Goal: Task Accomplishment & Management: Use online tool/utility

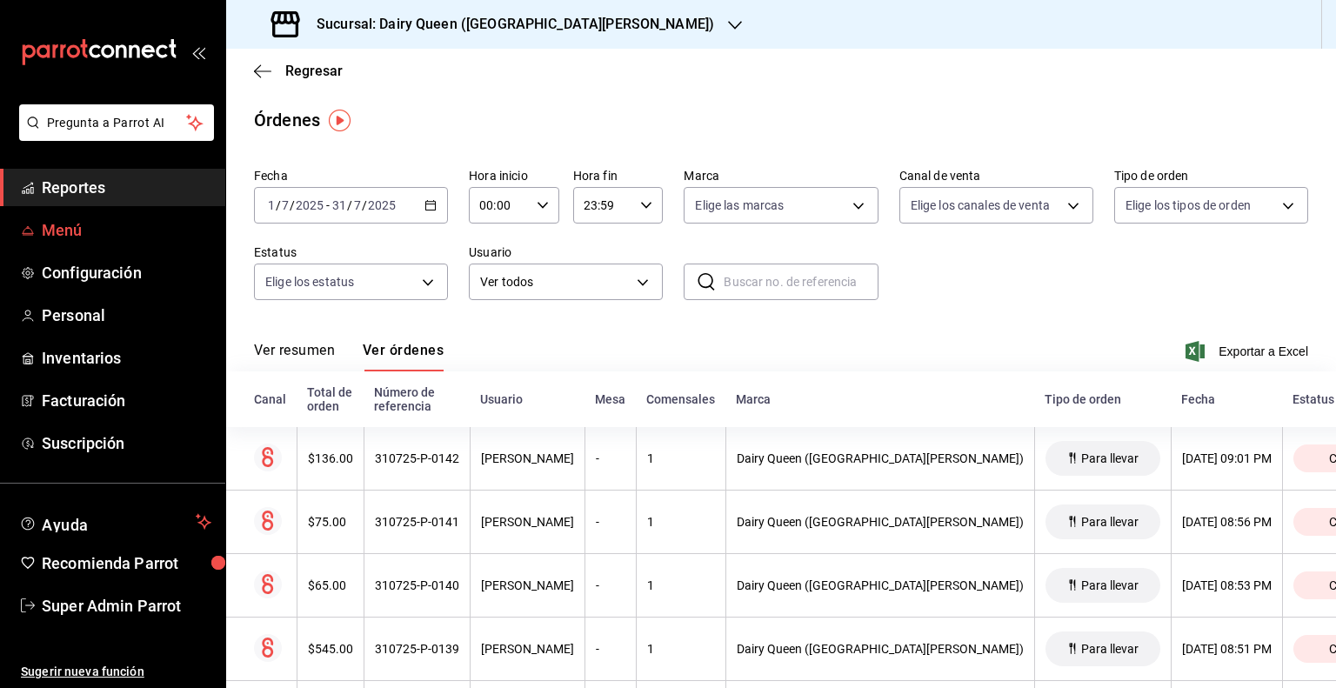
click at [52, 231] on span "Menú" at bounding box center [127, 229] width 170 height 23
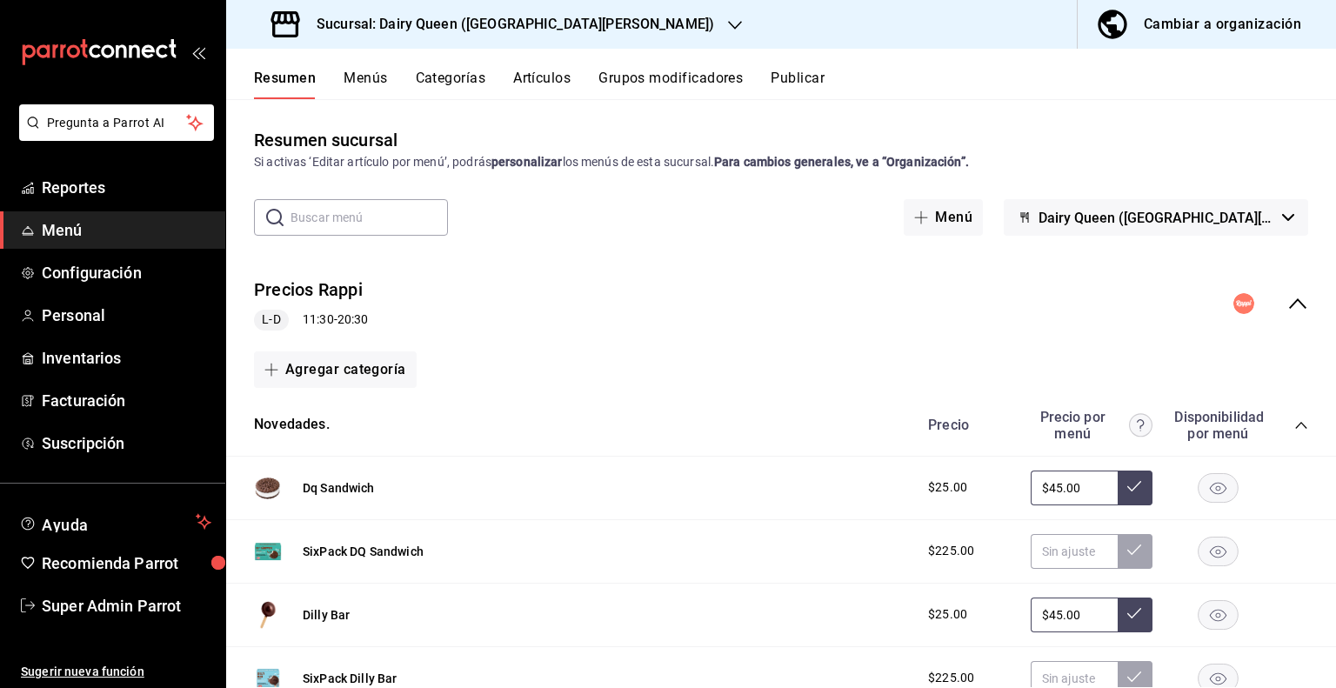
click at [330, 204] on input "text" at bounding box center [369, 217] width 157 height 35
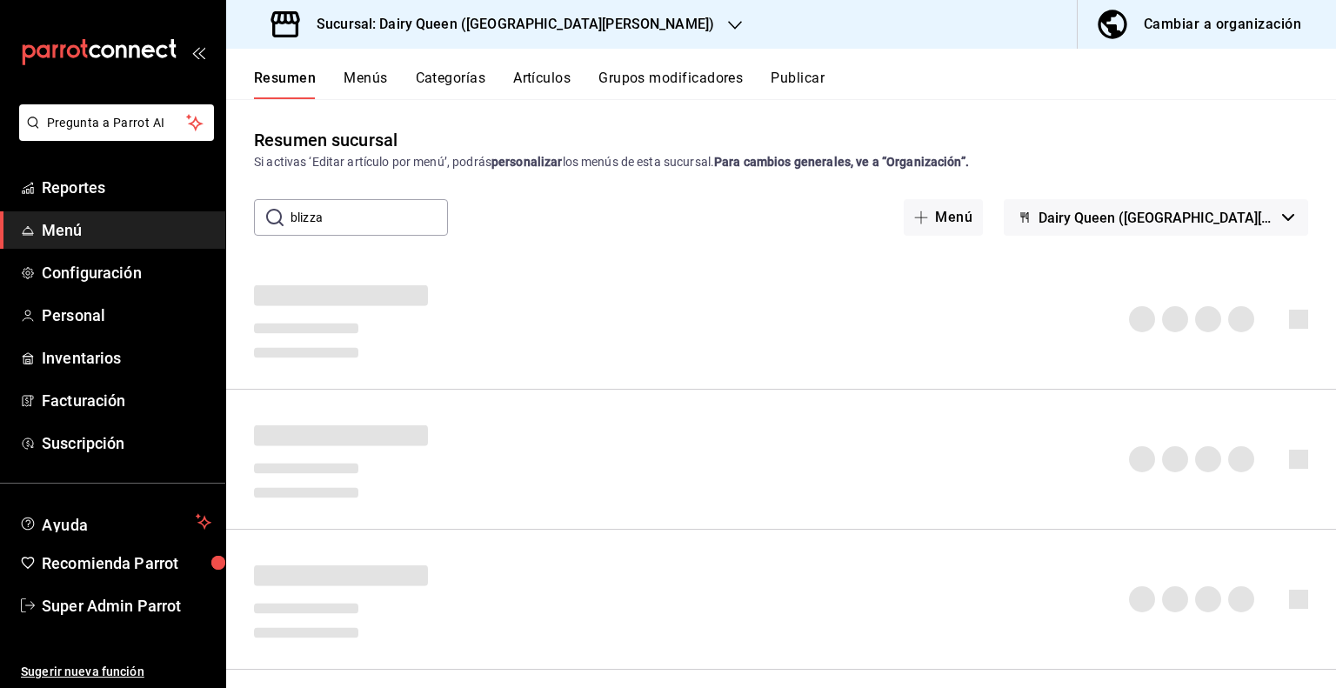
type input "blizzar"
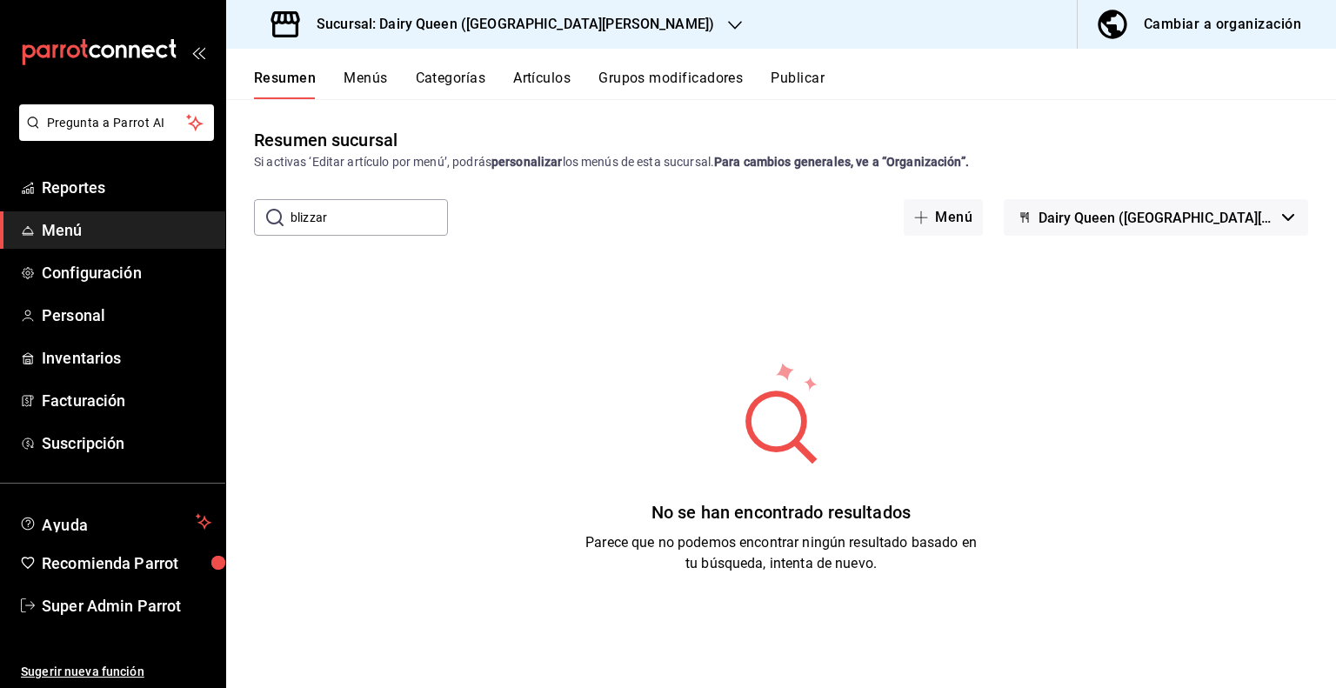
click at [420, 224] on input "blizzar" at bounding box center [369, 217] width 157 height 35
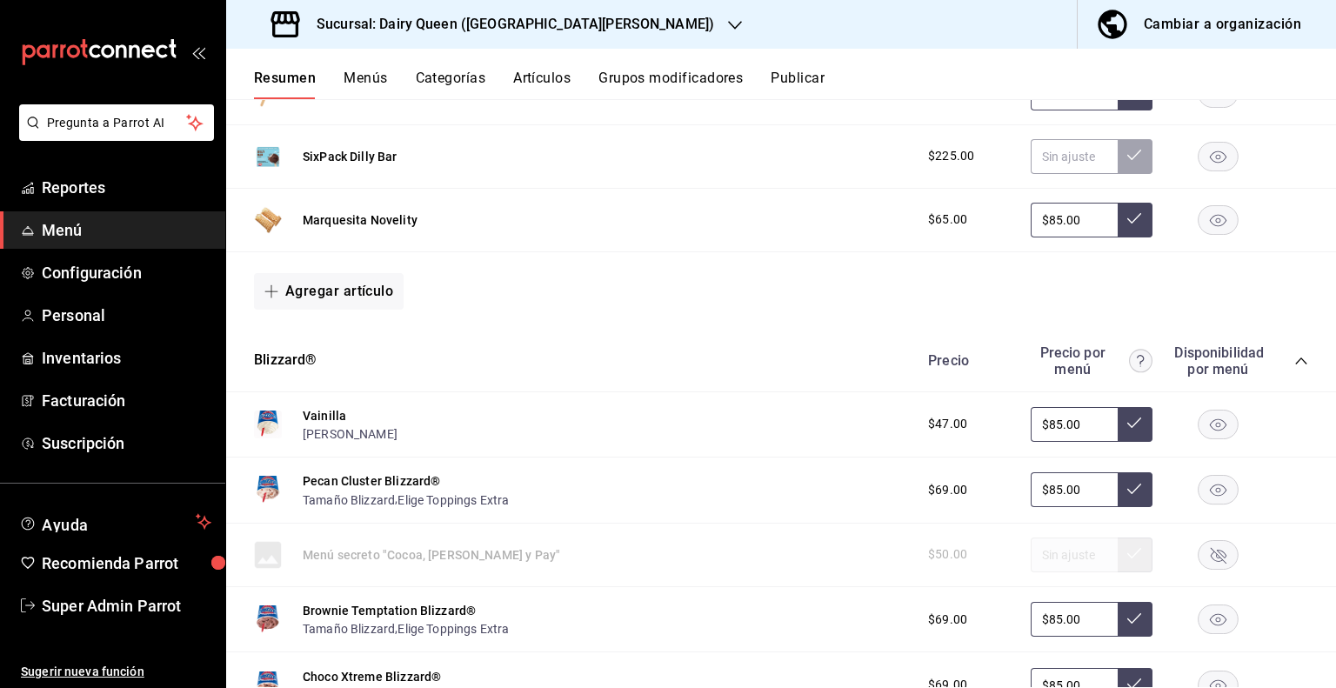
scroll to position [609, 0]
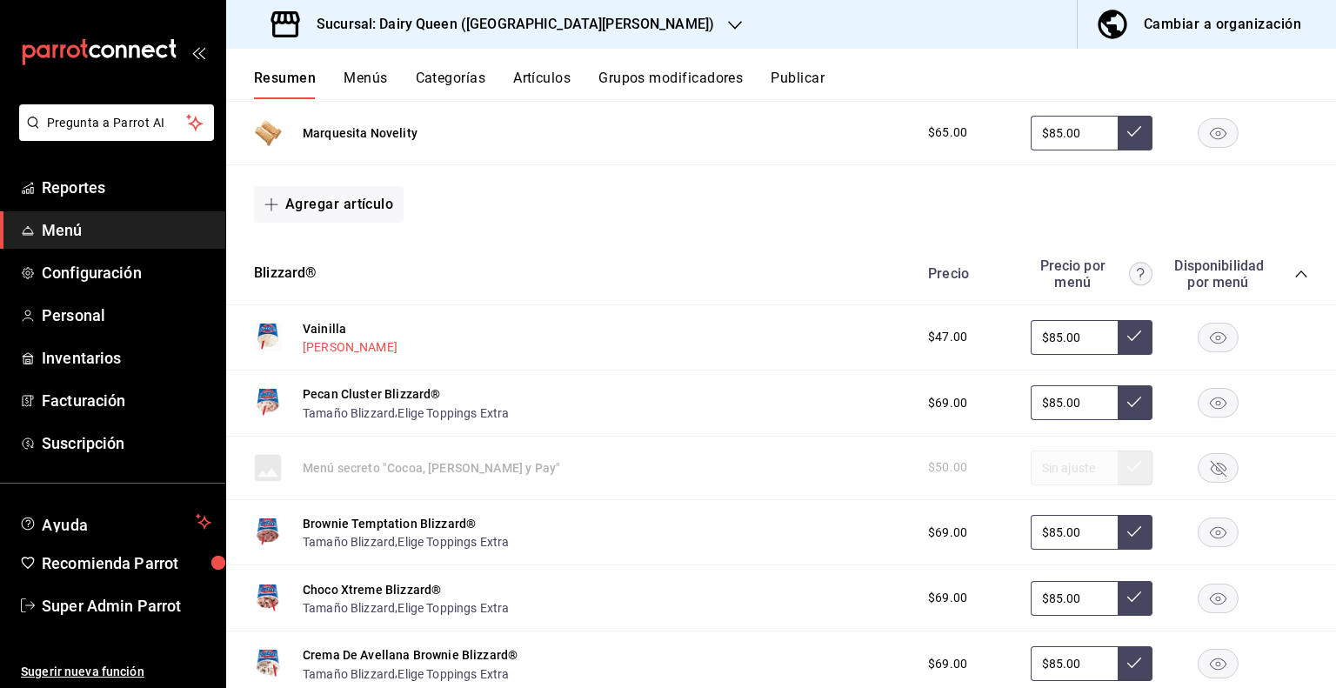
click at [271, 344] on img at bounding box center [268, 338] width 28 height 28
click at [1221, 344] on rect "button" at bounding box center [1219, 337] width 40 height 29
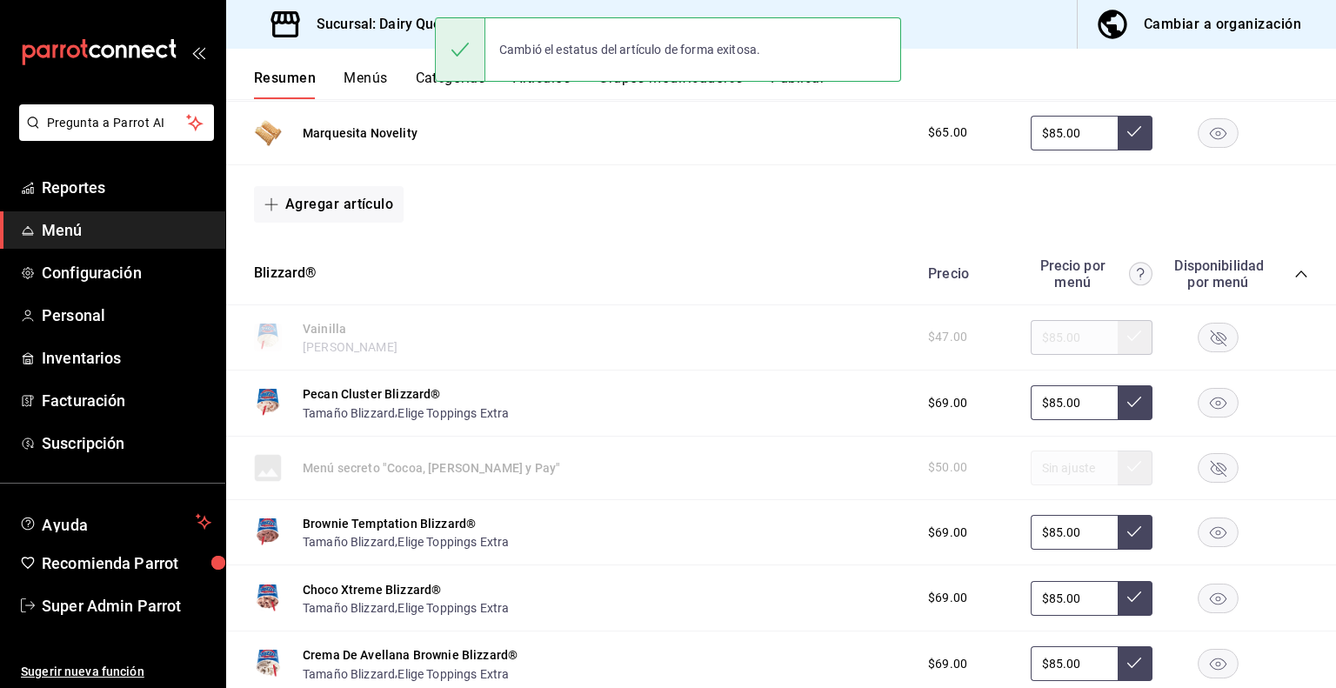
click at [1209, 336] on rect "button" at bounding box center [1219, 337] width 40 height 29
click at [884, 326] on div "[PERSON_NAME] $47.00 $85.00" at bounding box center [781, 338] width 1110 height 66
click at [861, 332] on div "[PERSON_NAME] $47.00 $85.00" at bounding box center [781, 338] width 1110 height 66
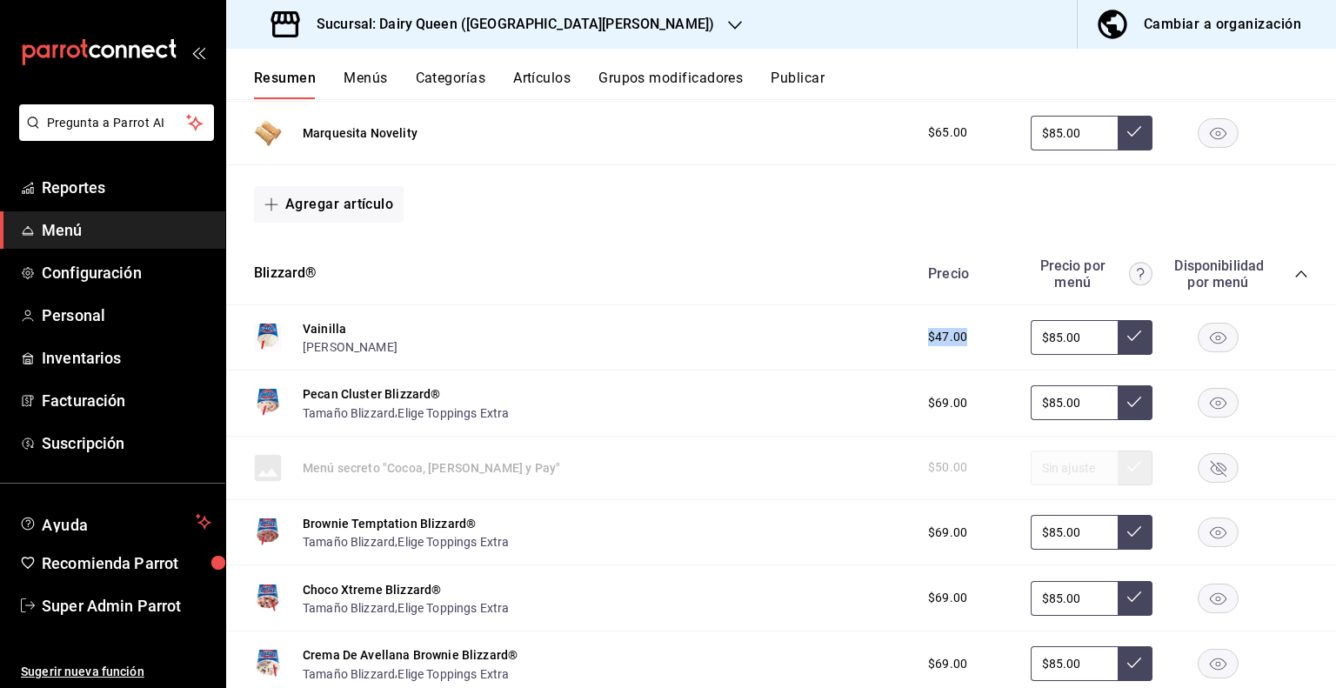
click at [549, 86] on button "Artículos" at bounding box center [541, 85] width 57 height 30
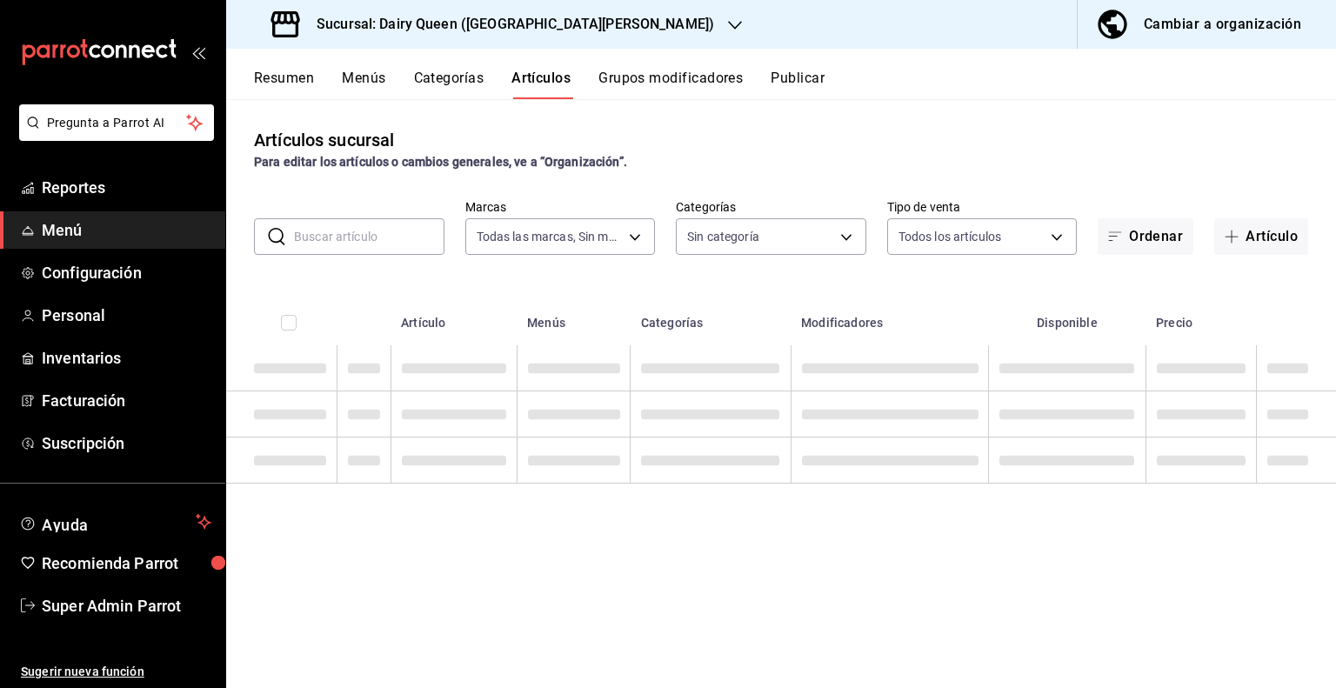
type input "d2163cea-2ef0-45cb-bd37-11a35bcd20b9"
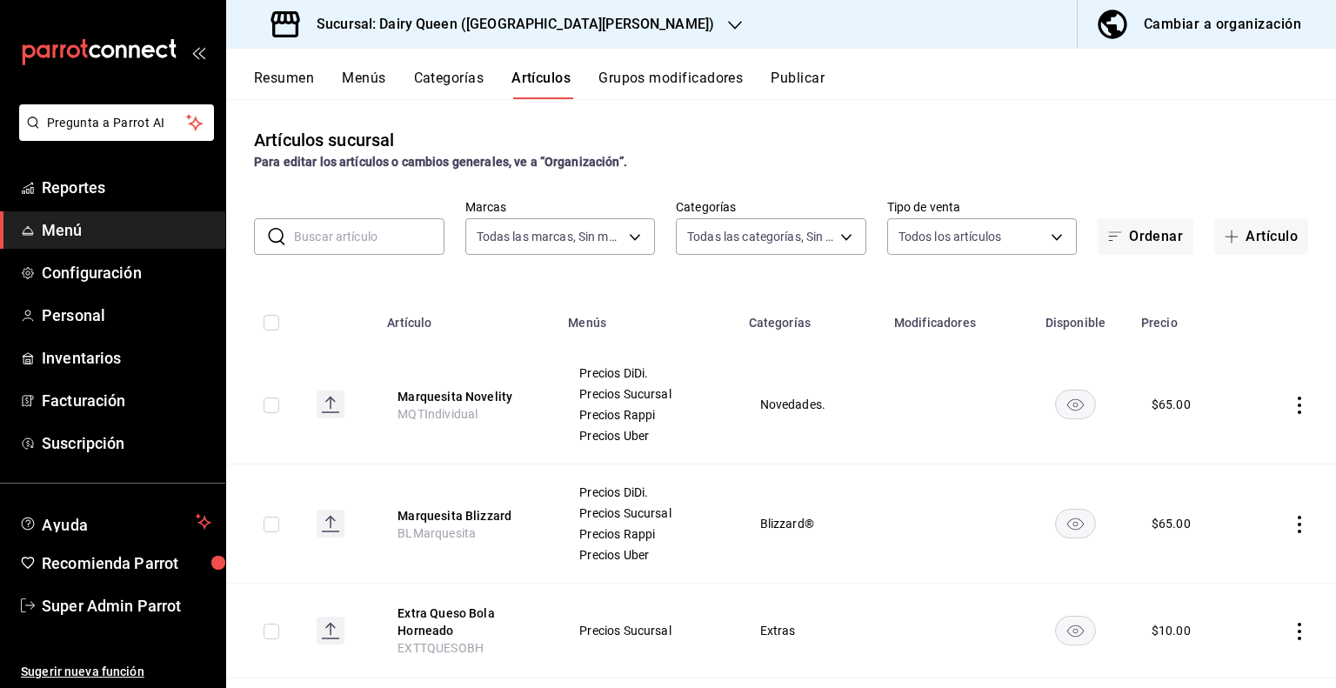
type input "61a8f822-8b2d-483e-b739-6c813cceb207,a18b8afe-1a8b-4f66-b10f-53da37e6459d,b8a25…"
click at [1291, 522] on icon "actions" at bounding box center [1299, 524] width 17 height 17
click at [1233, 554] on li "Editar" at bounding box center [1219, 565] width 104 height 36
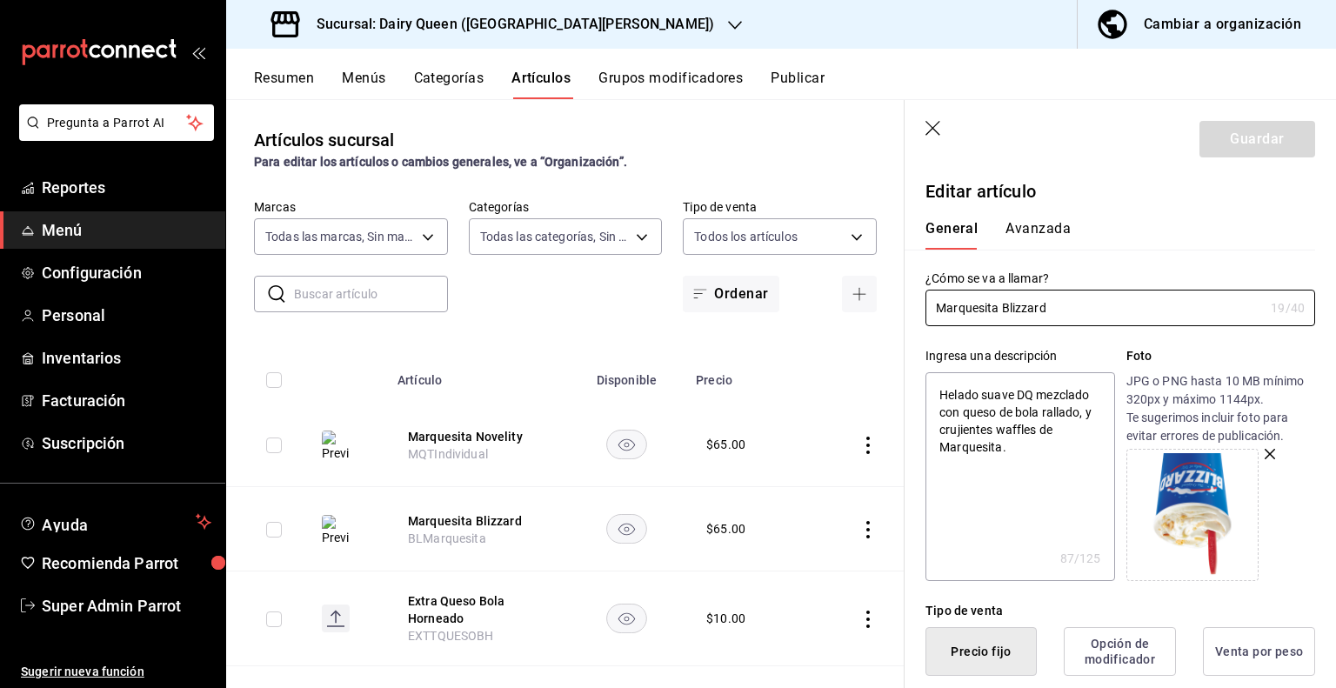
click at [1031, 237] on button "Avanzada" at bounding box center [1038, 235] width 65 height 30
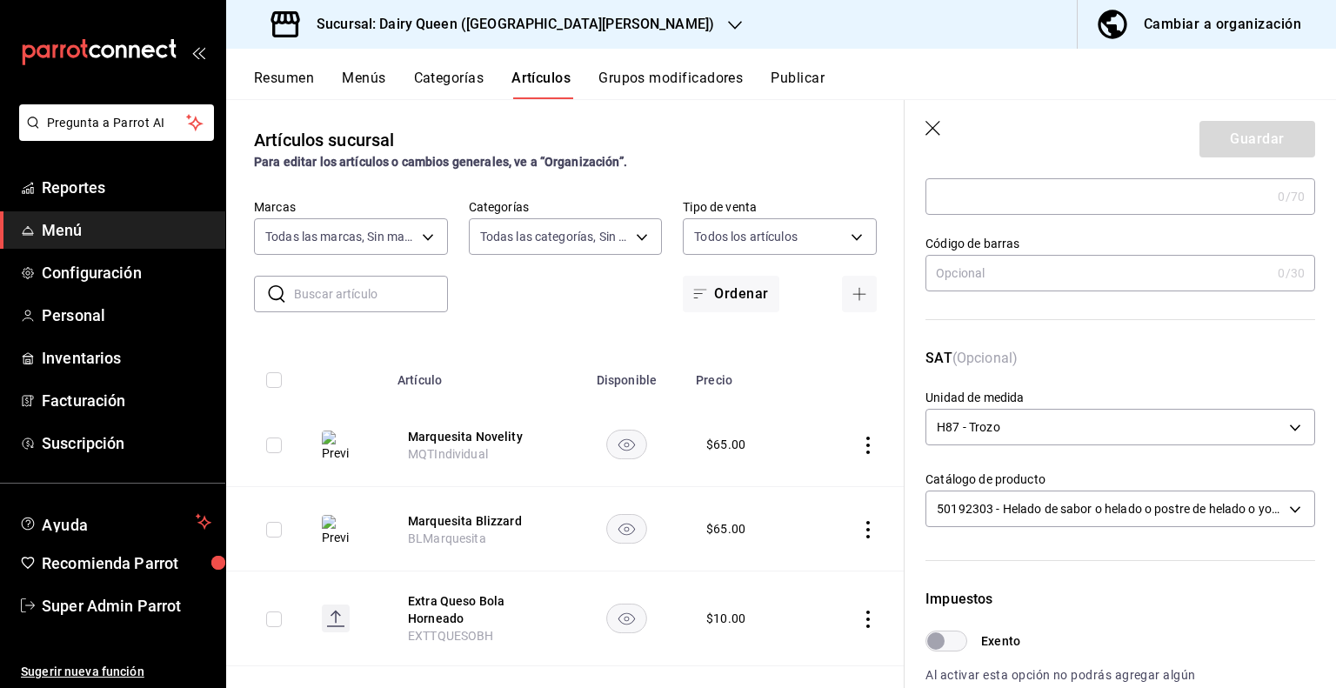
scroll to position [174, 0]
